Goal: Task Accomplishment & Management: Manage account settings

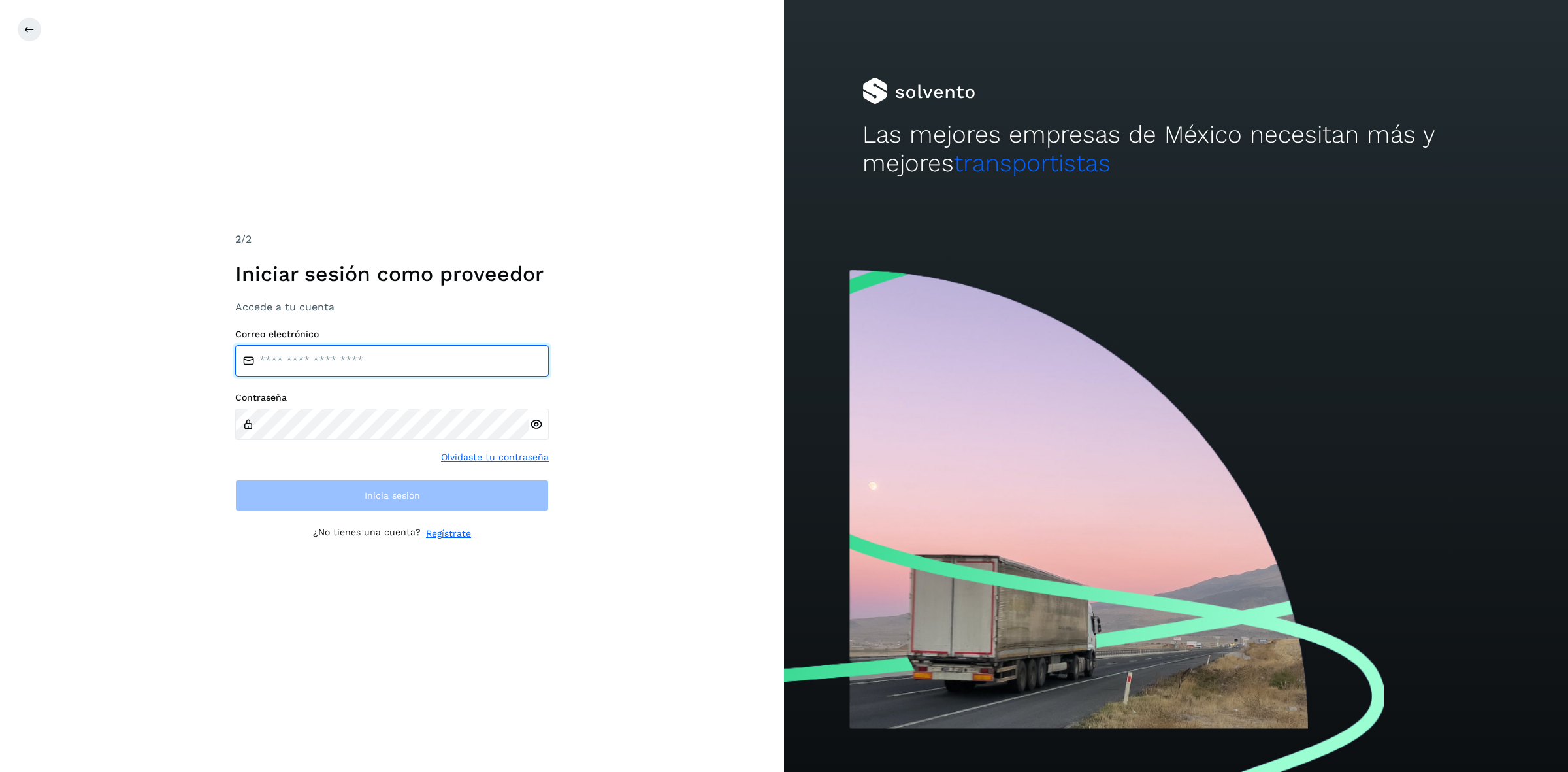
type input "**********"
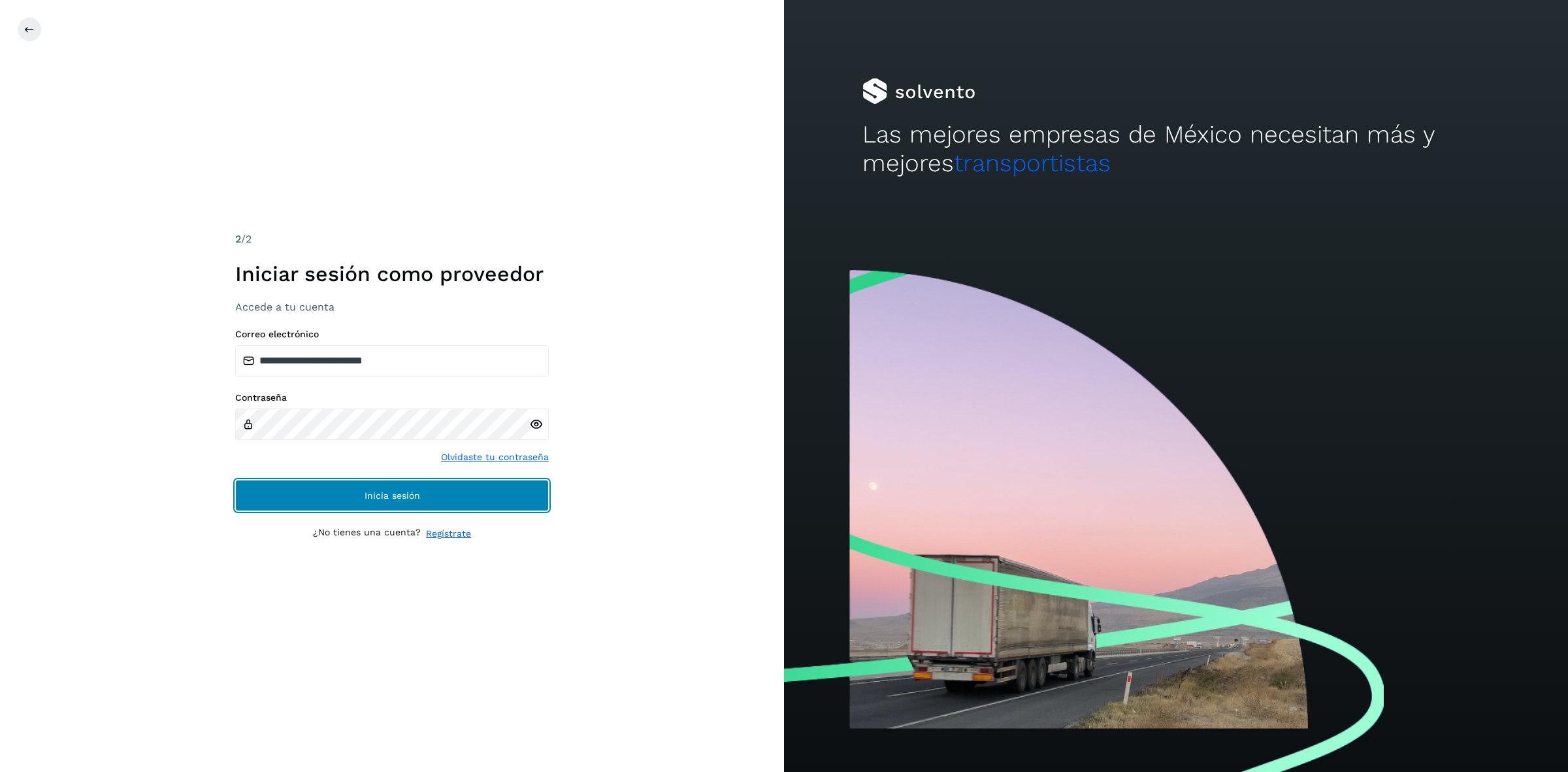
click at [300, 487] on button "Inicia sesión" at bounding box center [392, 495] width 314 height 31
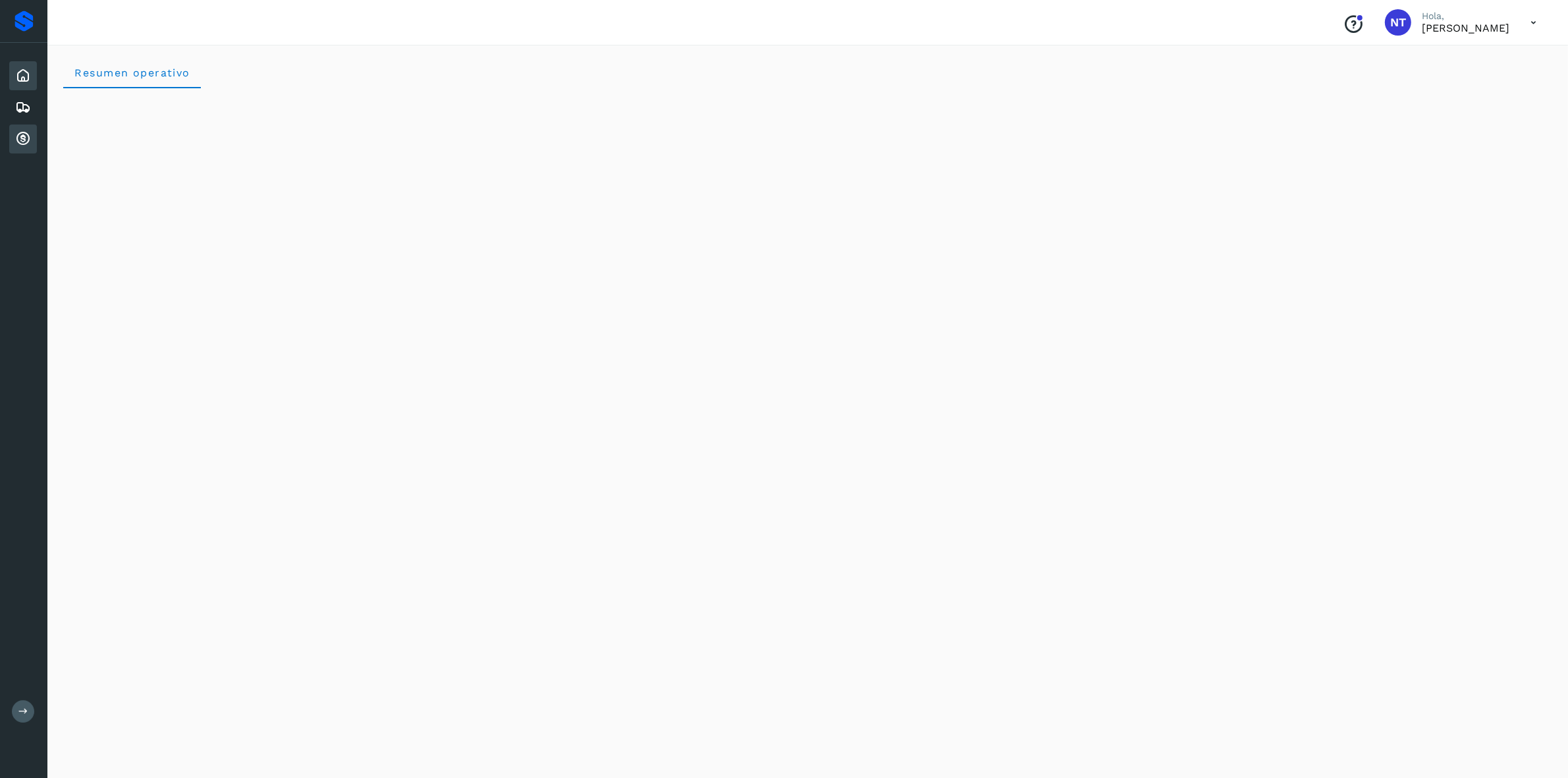
click at [21, 131] on icon at bounding box center [23, 139] width 16 height 16
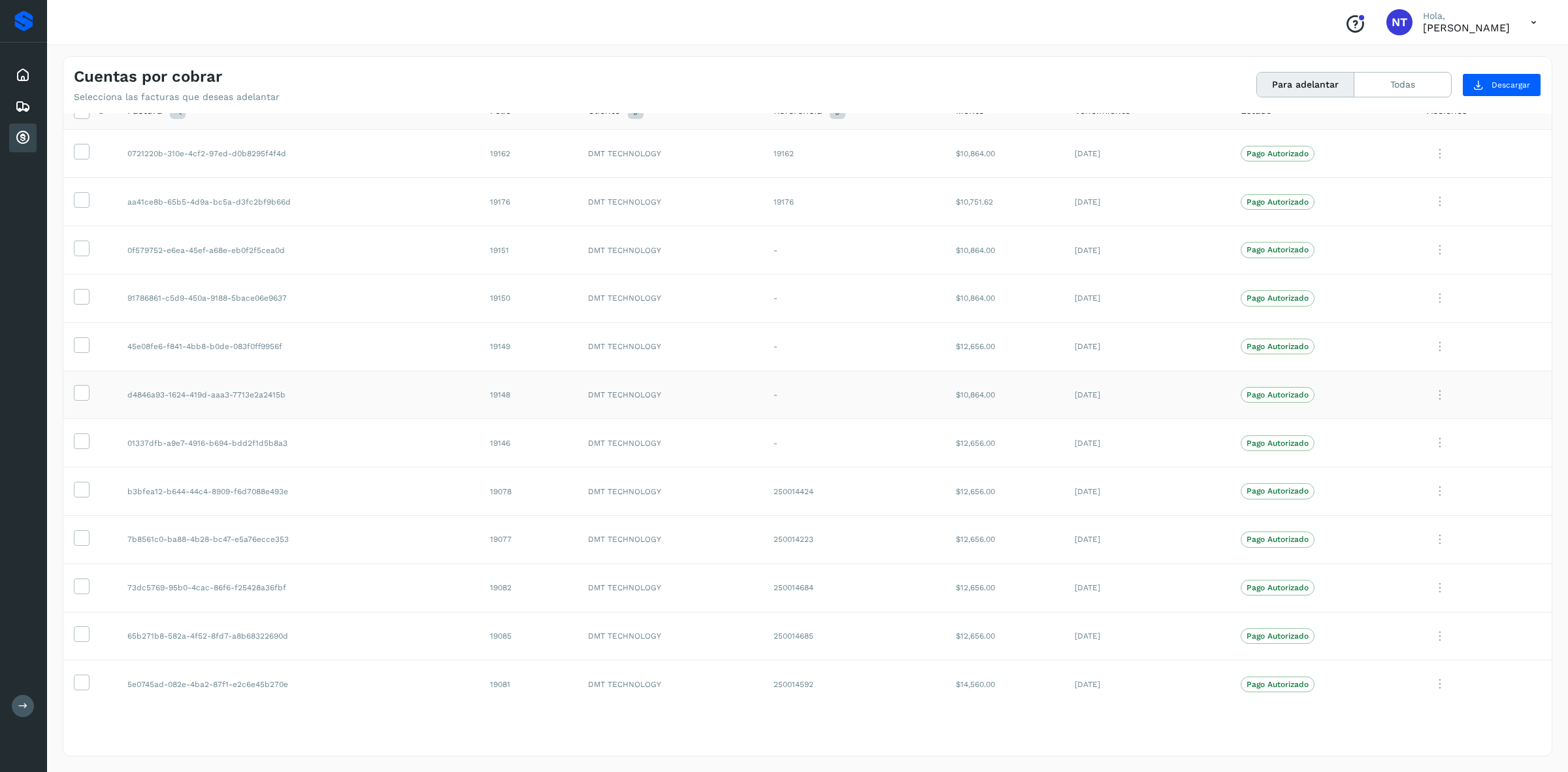
scroll to position [29, 0]
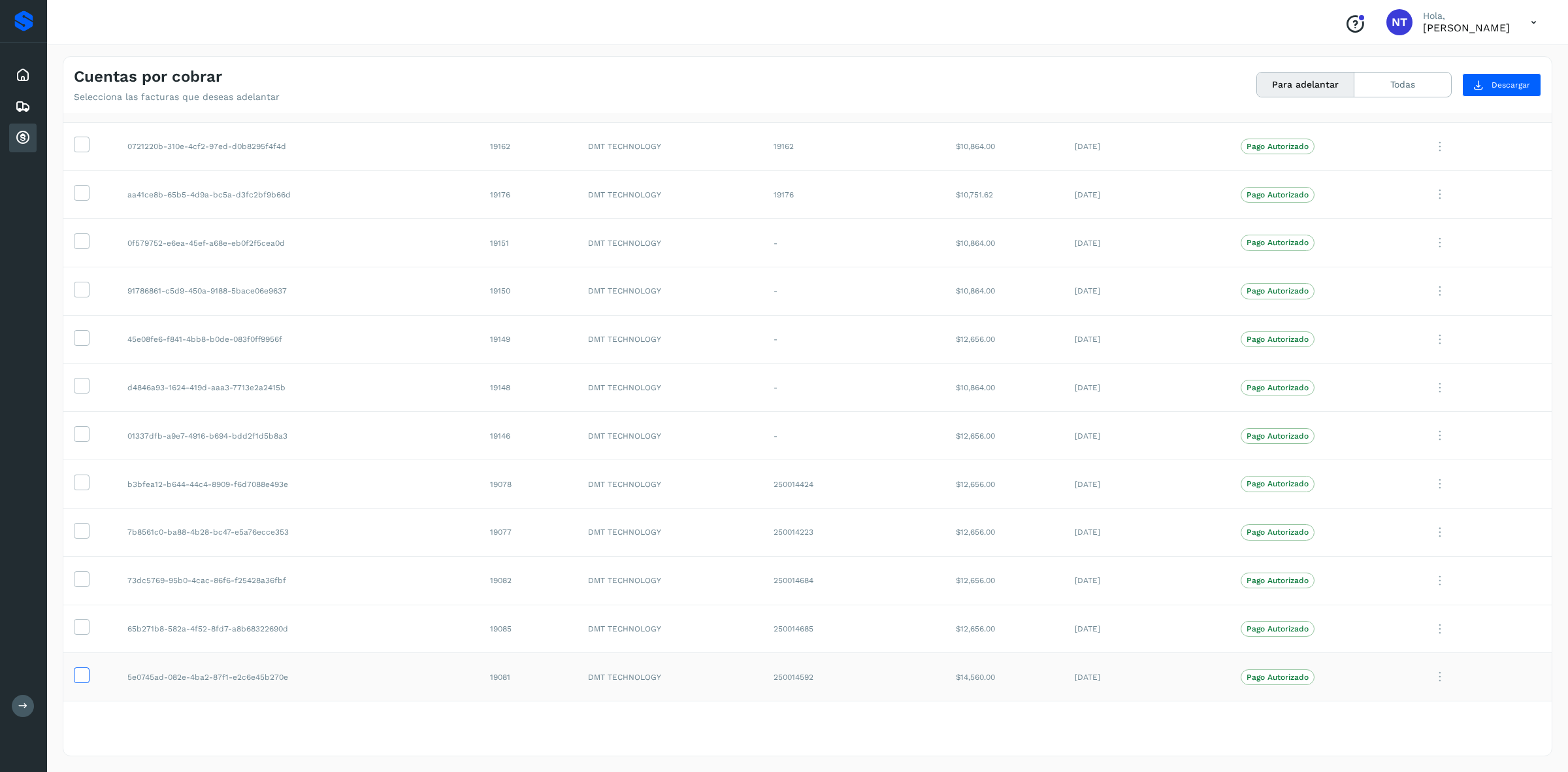
click at [76, 681] on span at bounding box center [81, 677] width 14 height 9
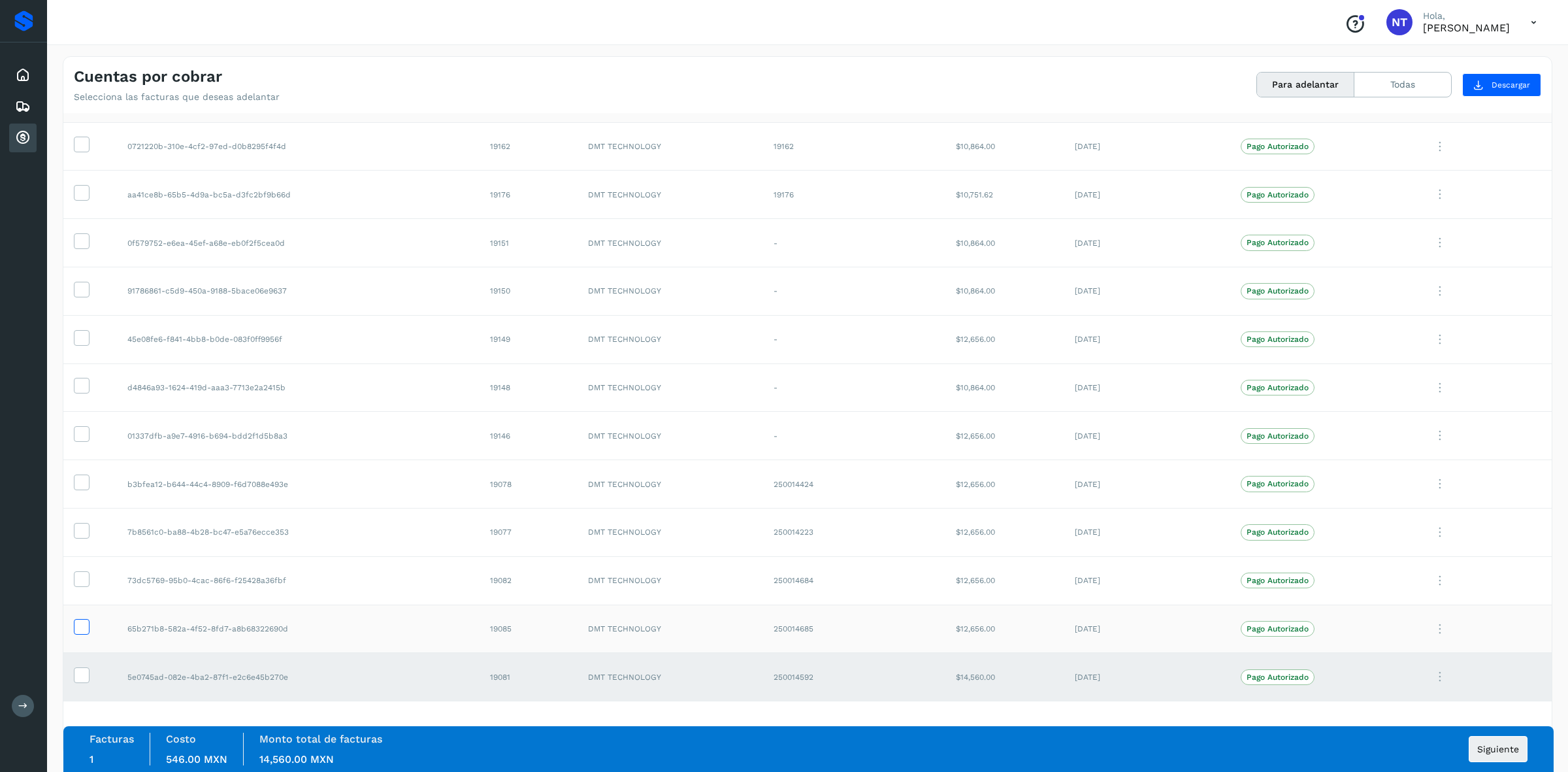
click at [80, 629] on icon at bounding box center [81, 626] width 14 height 14
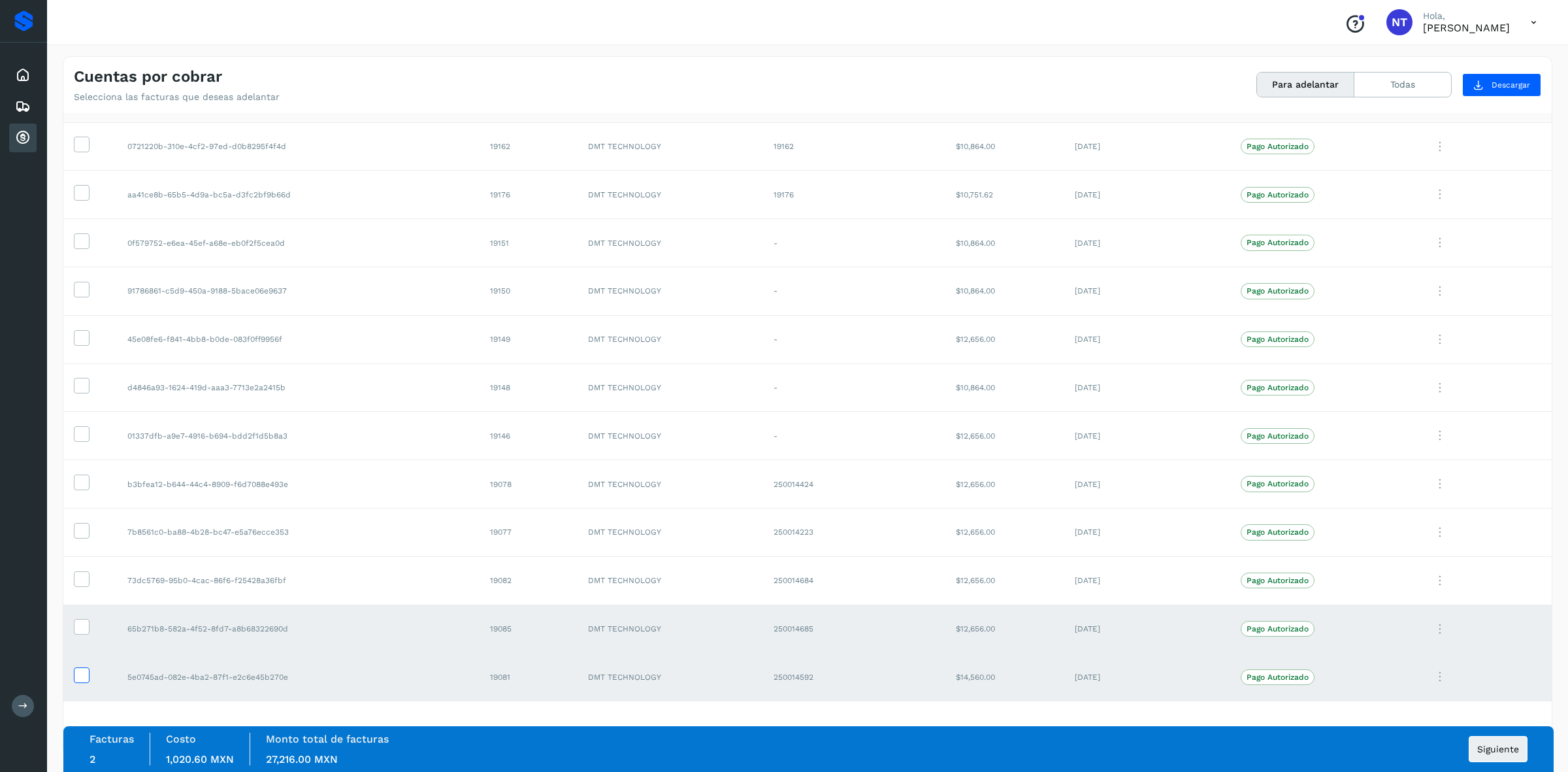
click at [77, 674] on icon at bounding box center [81, 675] width 14 height 14
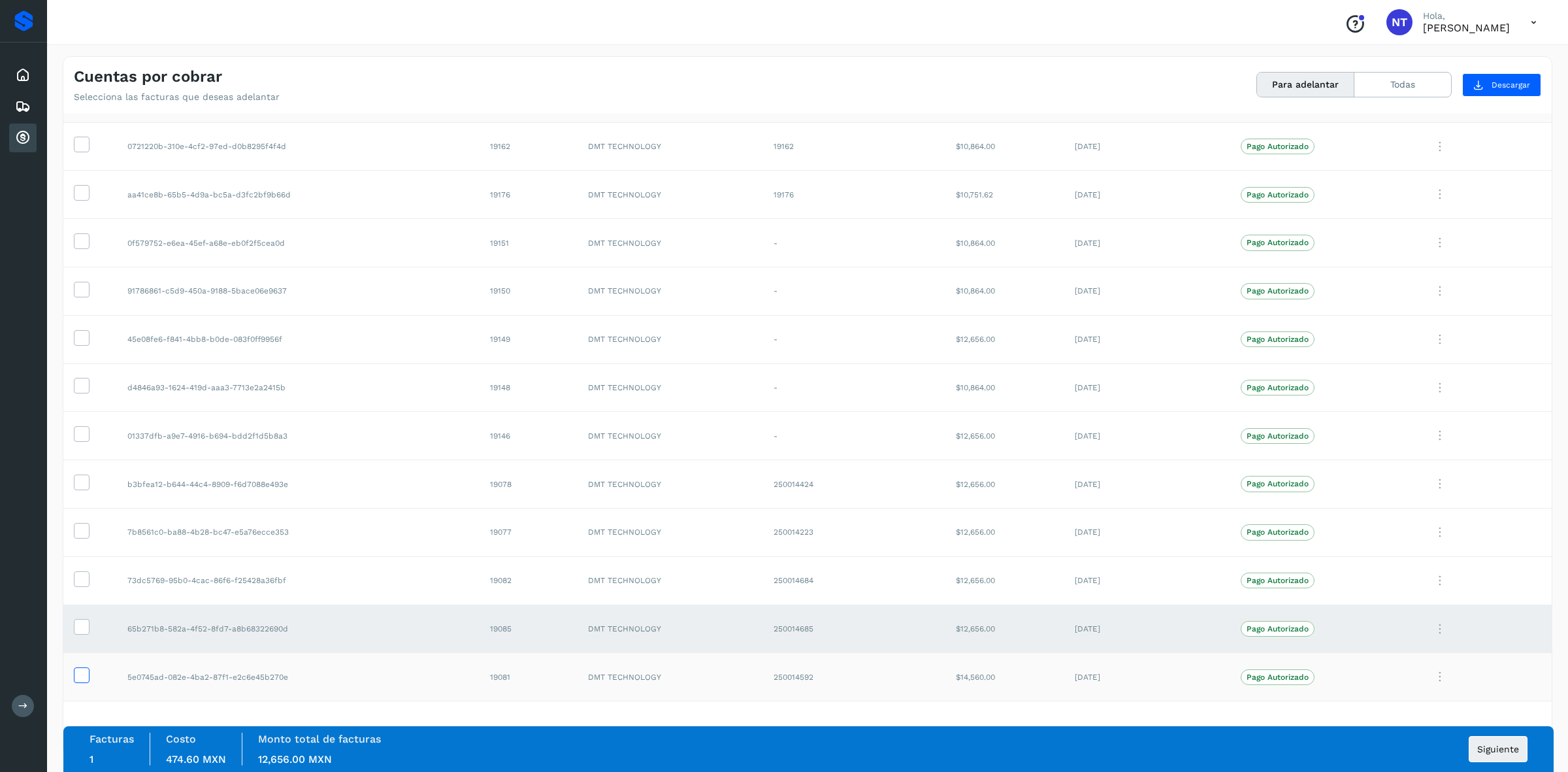
click at [76, 674] on icon at bounding box center [81, 675] width 14 height 14
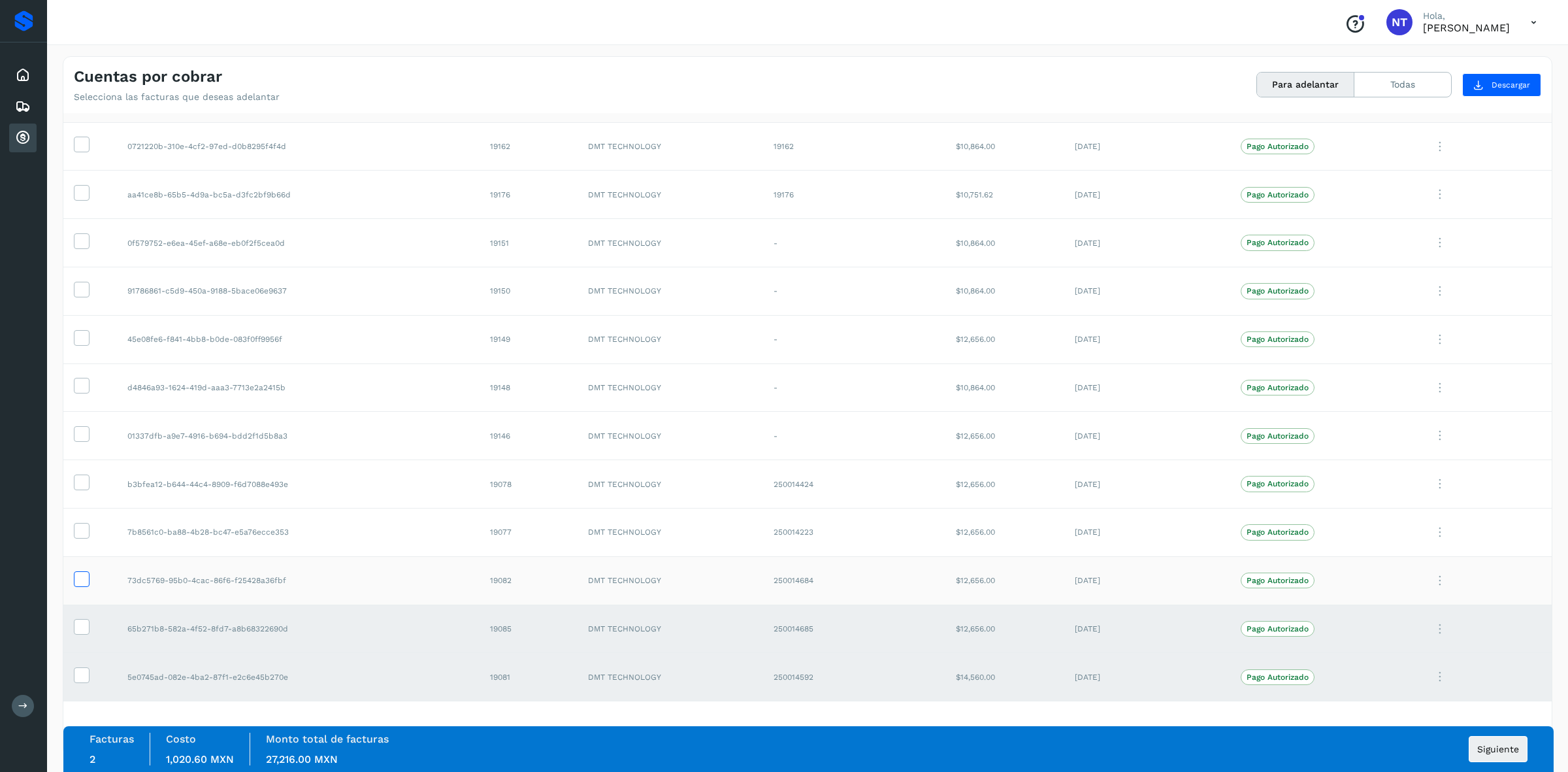
click at [78, 576] on icon at bounding box center [81, 578] width 14 height 14
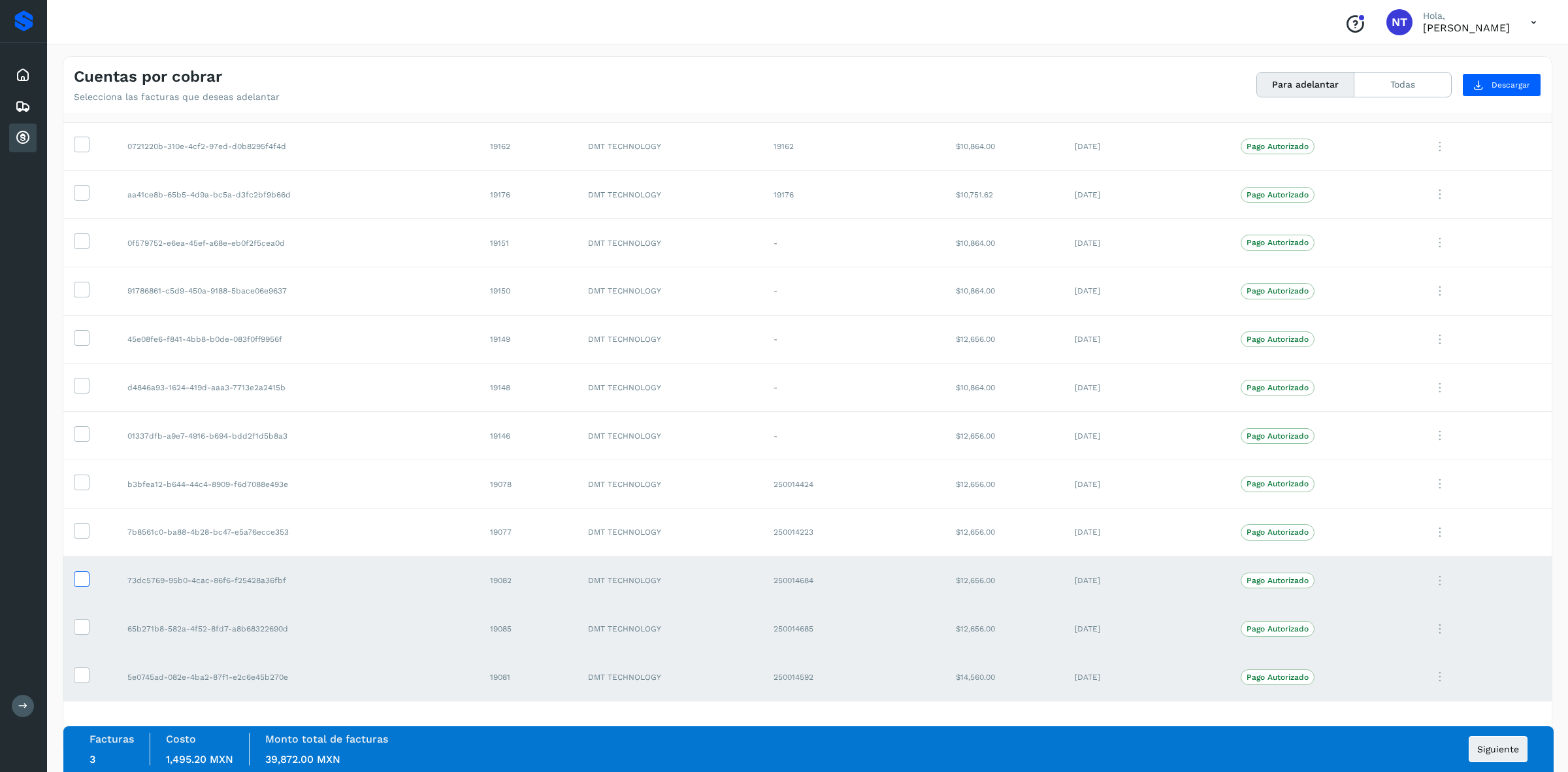
click at [76, 574] on icon at bounding box center [81, 578] width 14 height 14
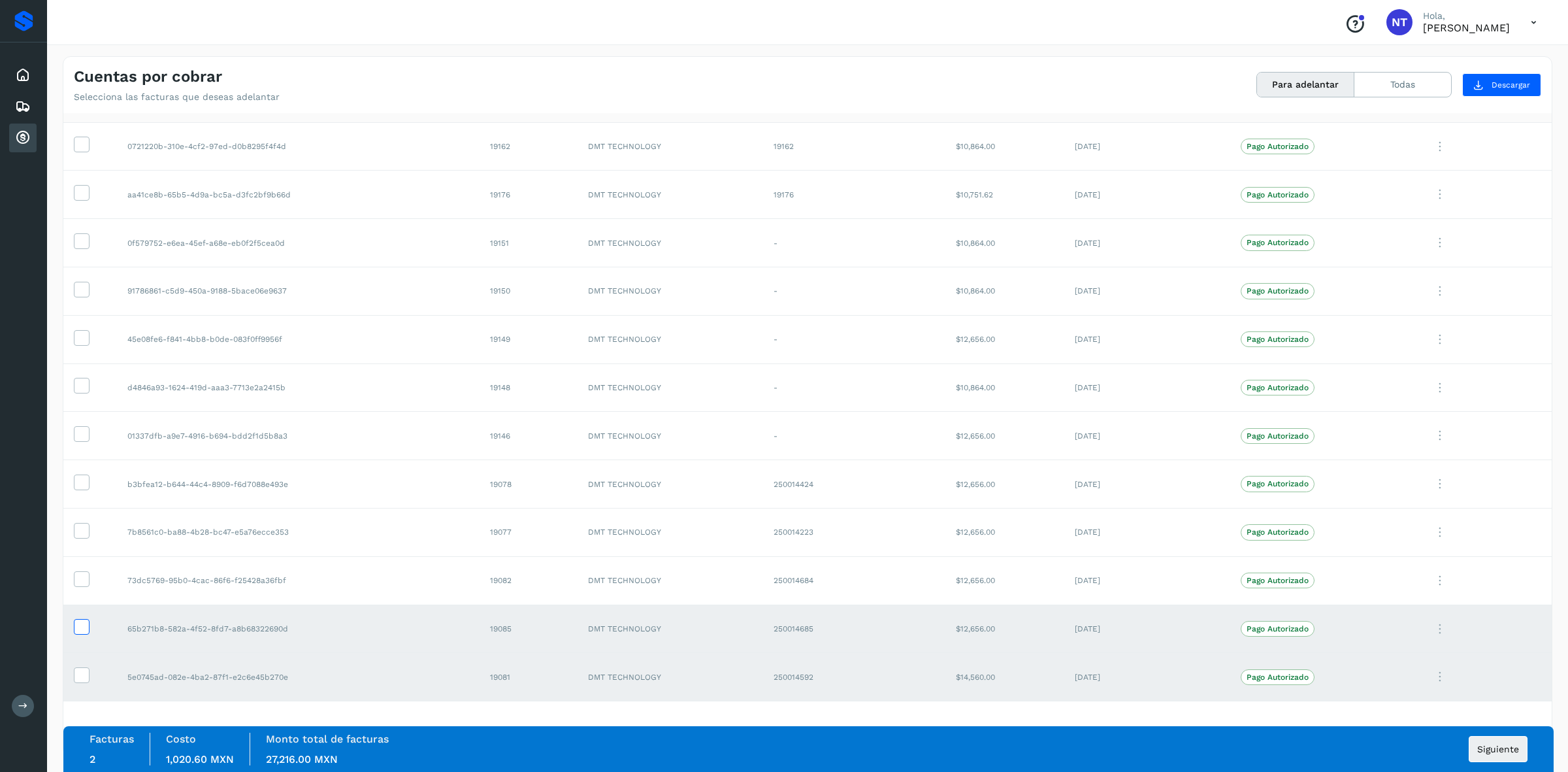
click at [84, 624] on icon at bounding box center [81, 626] width 14 height 14
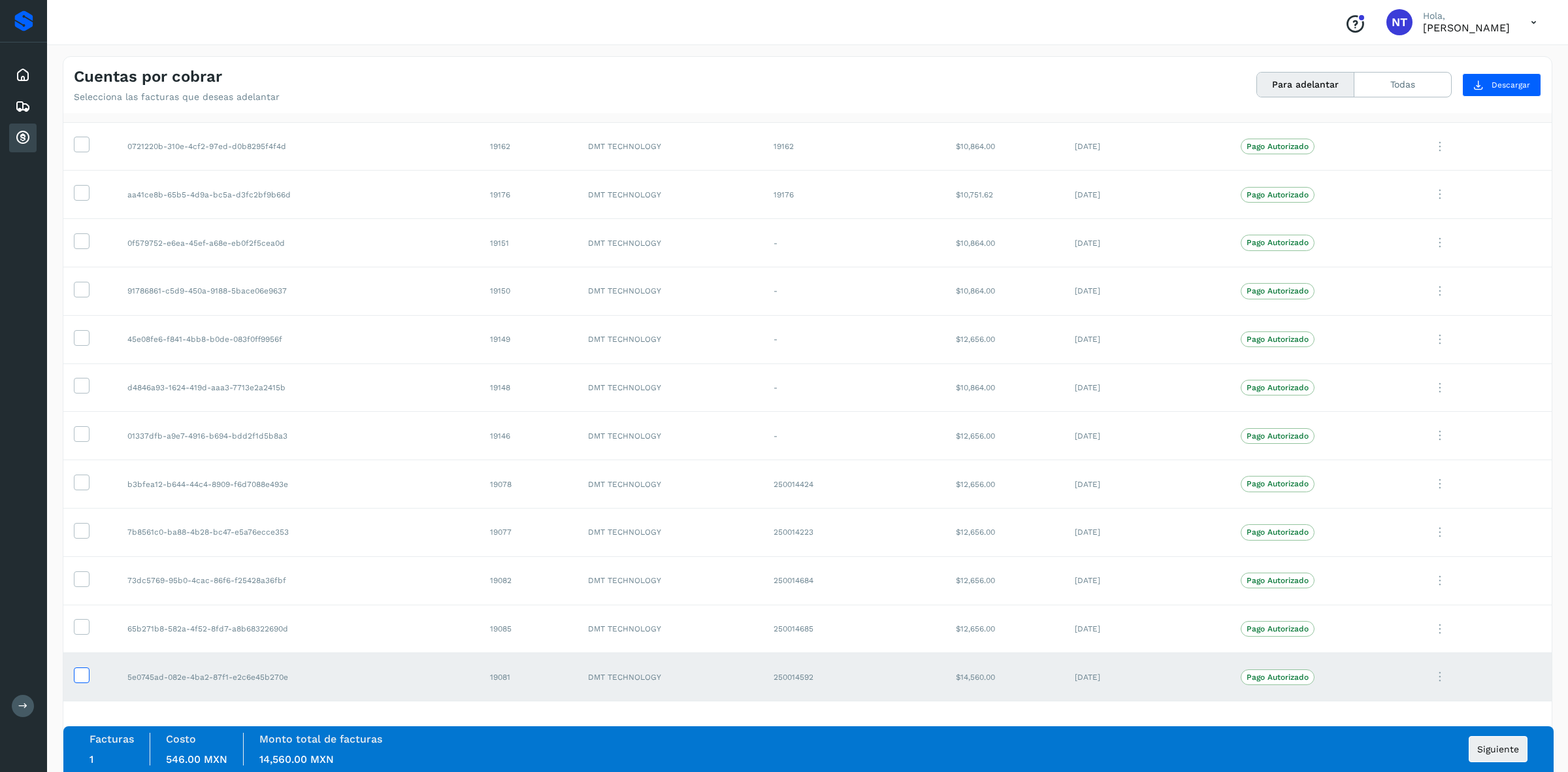
click at [86, 674] on icon at bounding box center [81, 675] width 14 height 14
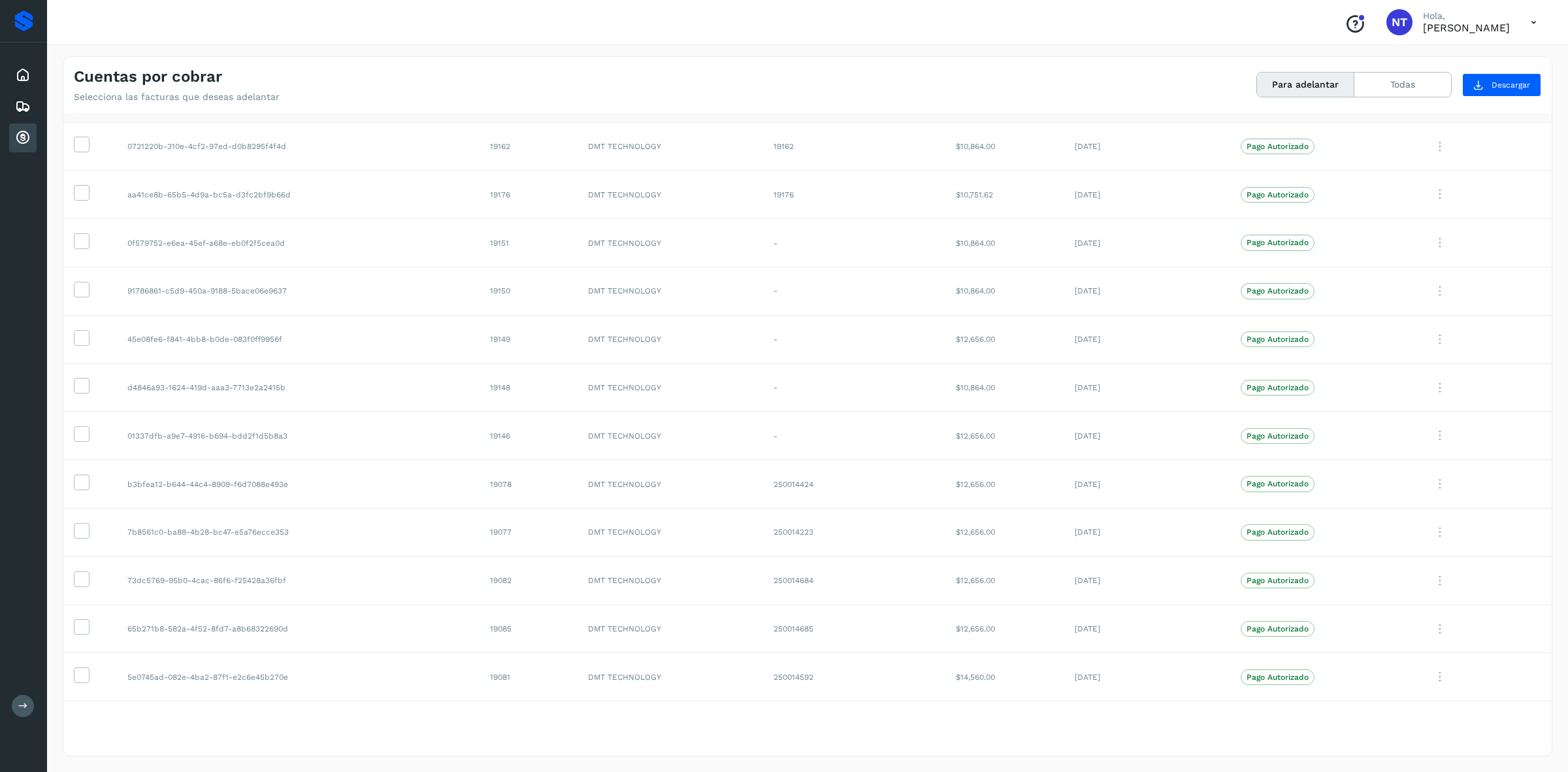
click at [1526, 19] on icon at bounding box center [1533, 21] width 26 height 26
click at [1490, 62] on div "Cerrar sesión" at bounding box center [1469, 58] width 156 height 24
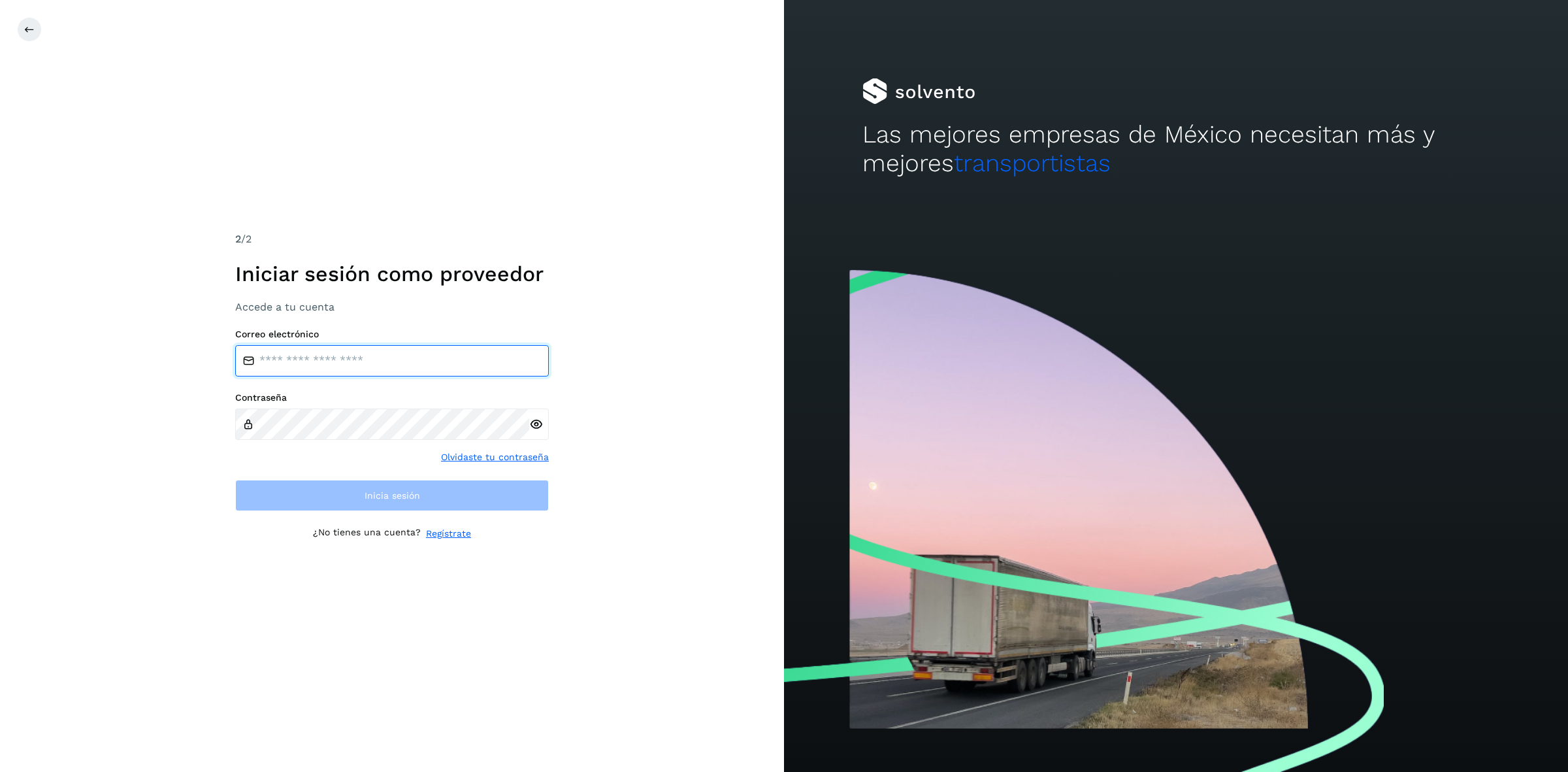
type input "**********"
